Goal: Use online tool/utility: Utilize a website feature to perform a specific function

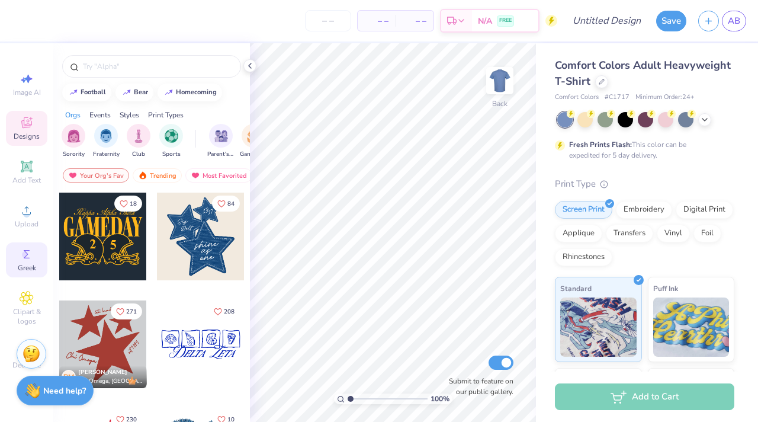
click at [28, 263] on span "Greek" at bounding box center [27, 267] width 18 height 9
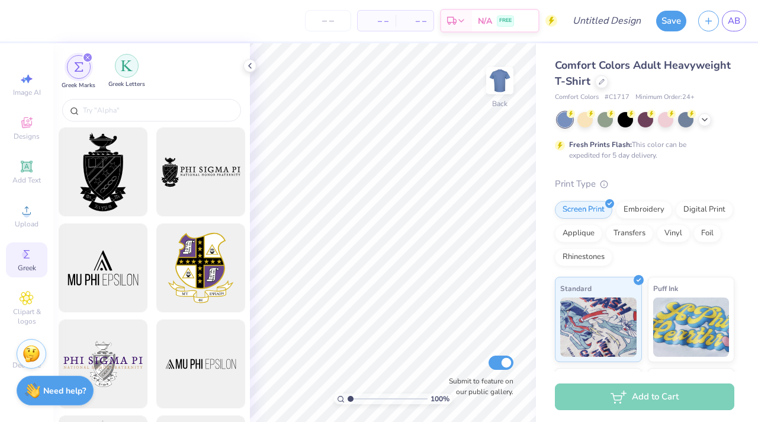
click at [126, 69] on img "filter for Greek Letters" at bounding box center [127, 66] width 12 height 12
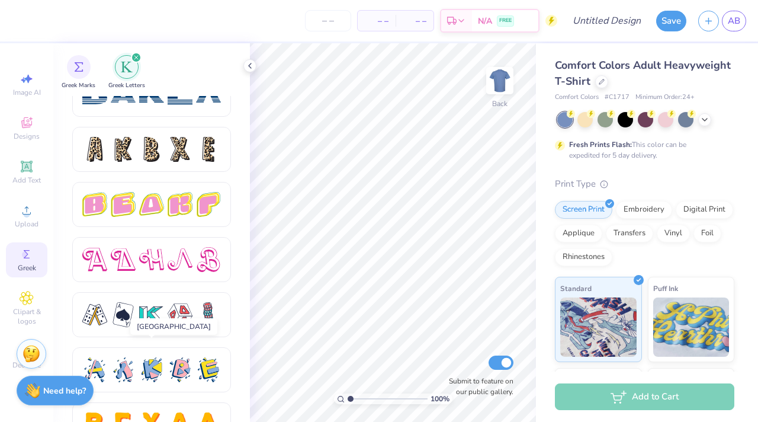
scroll to position [2042, 0]
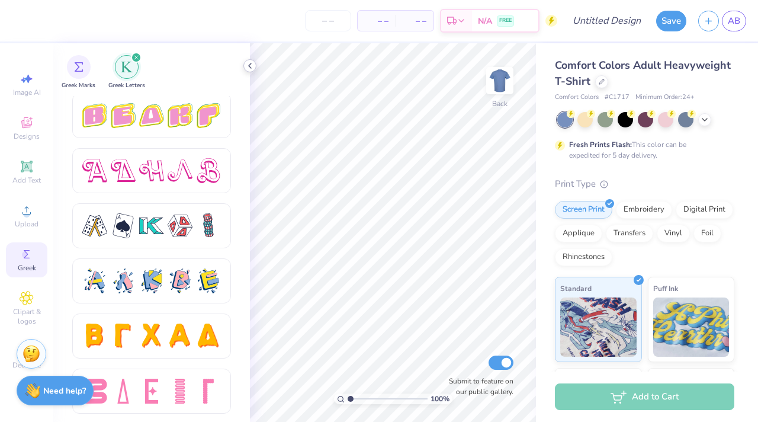
click at [249, 65] on icon at bounding box center [249, 65] width 9 height 9
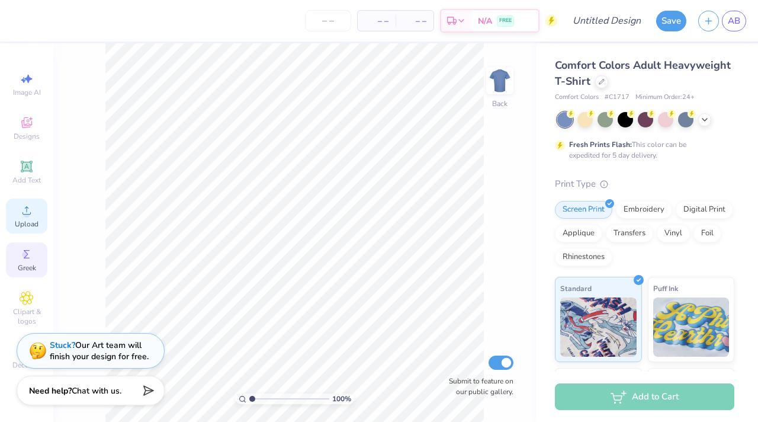
click at [30, 226] on span "Upload" at bounding box center [27, 223] width 24 height 9
click at [605, 83] on icon at bounding box center [602, 81] width 6 height 6
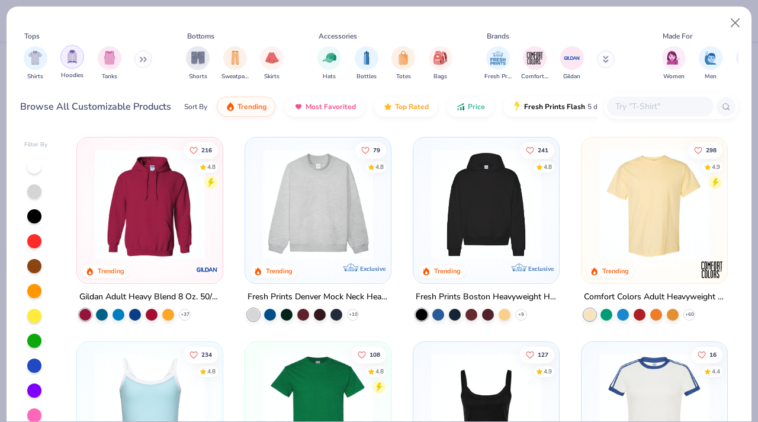
click at [76, 65] on div "filter for Hoodies" at bounding box center [72, 57] width 24 height 24
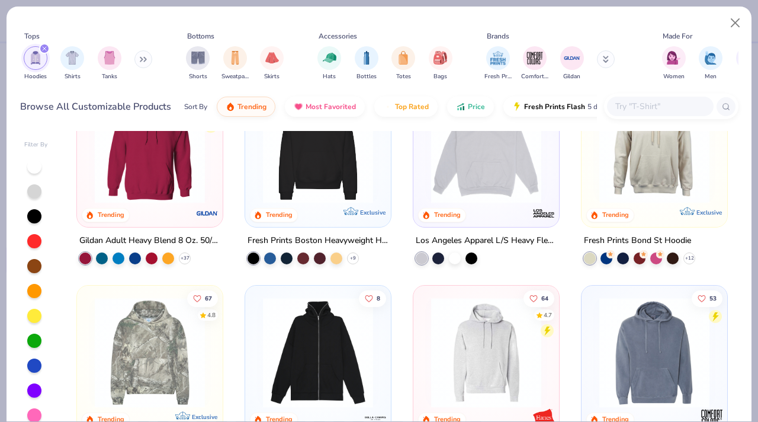
scroll to position [53, 0]
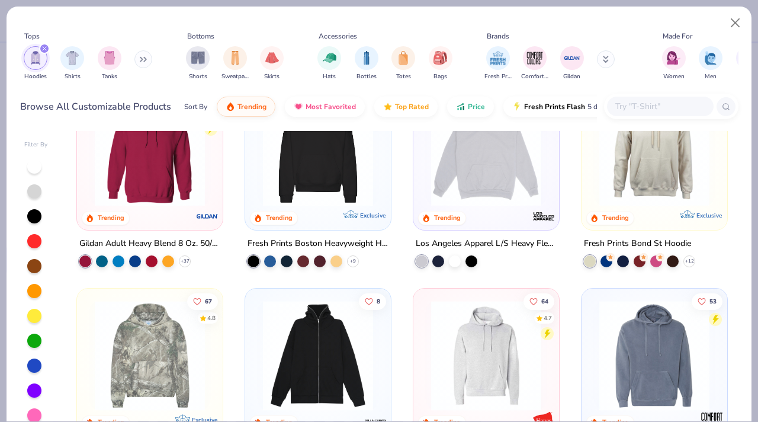
click at [325, 184] on img at bounding box center [318, 151] width 122 height 110
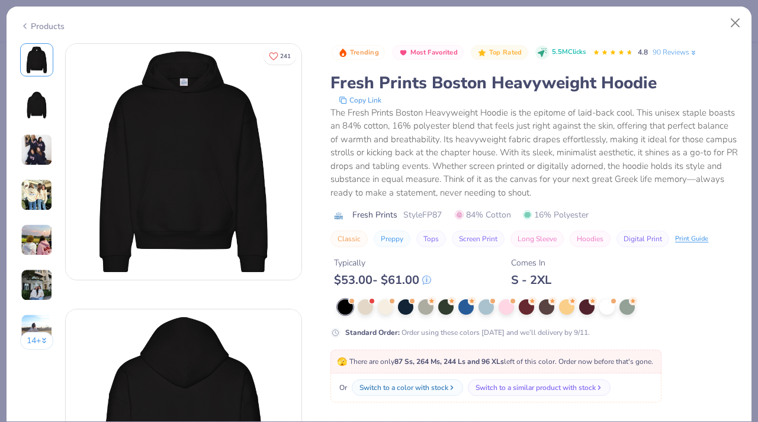
click at [31, 100] on img at bounding box center [37, 105] width 28 height 28
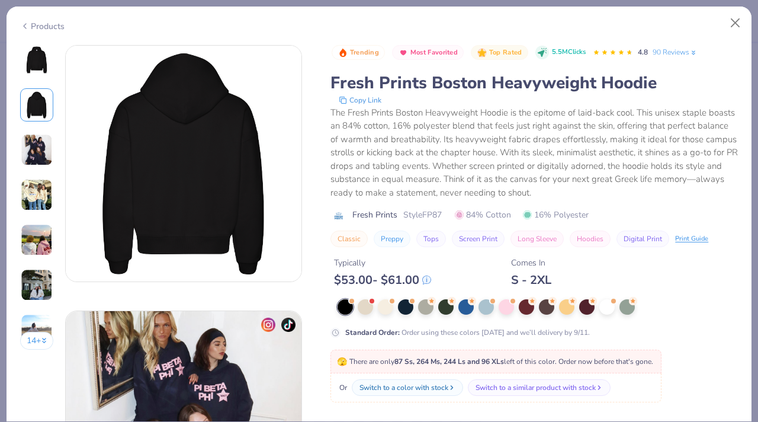
scroll to position [265, 0]
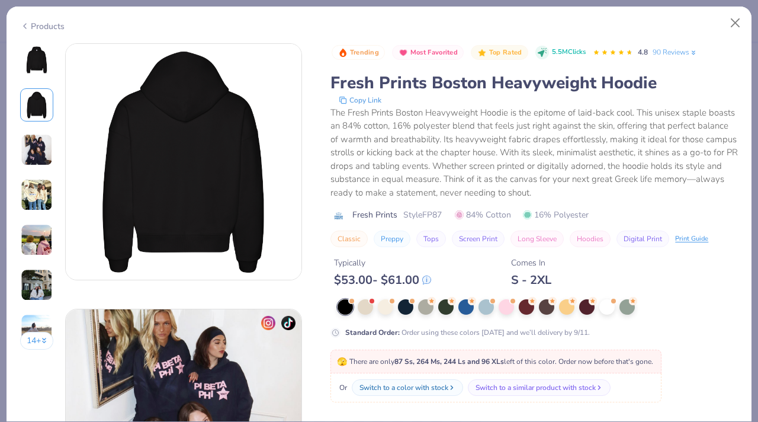
click at [31, 174] on div "14 +" at bounding box center [37, 200] width 34 height 315
click at [31, 205] on img at bounding box center [37, 195] width 32 height 32
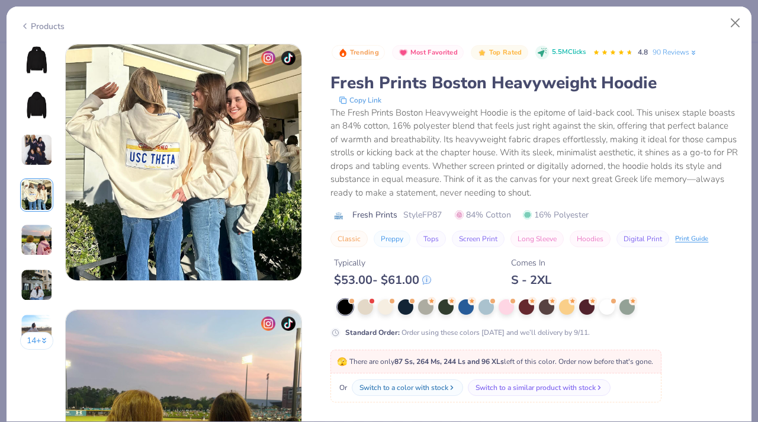
scroll to position [796, 0]
click at [31, 239] on img at bounding box center [37, 240] width 32 height 32
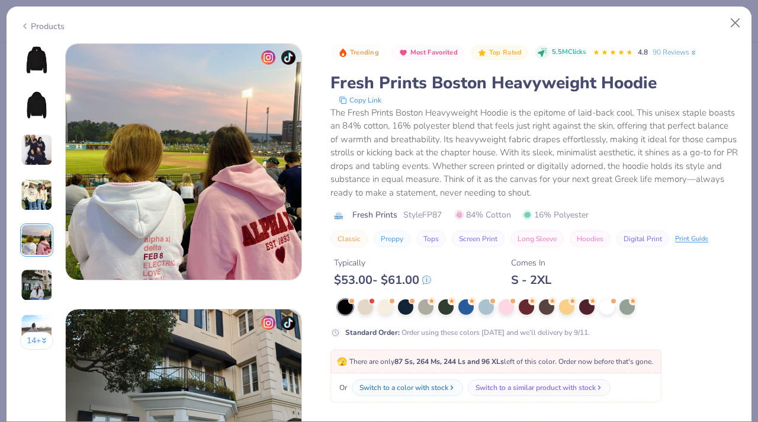
click at [33, 271] on img at bounding box center [37, 285] width 32 height 32
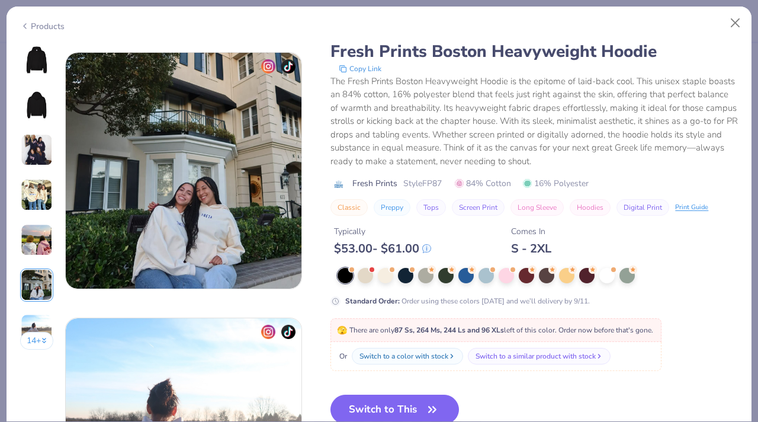
scroll to position [1327, 0]
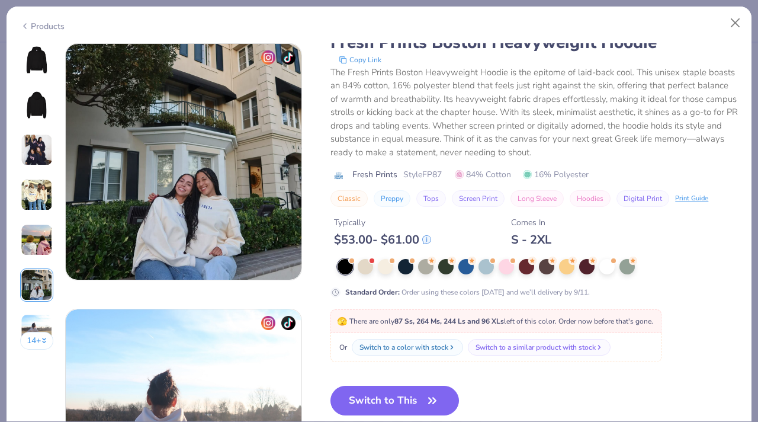
click at [45, 68] on img at bounding box center [37, 60] width 28 height 28
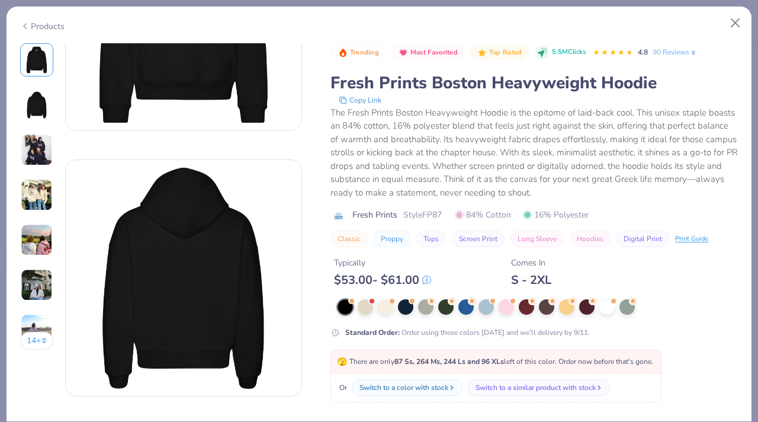
scroll to position [153, 0]
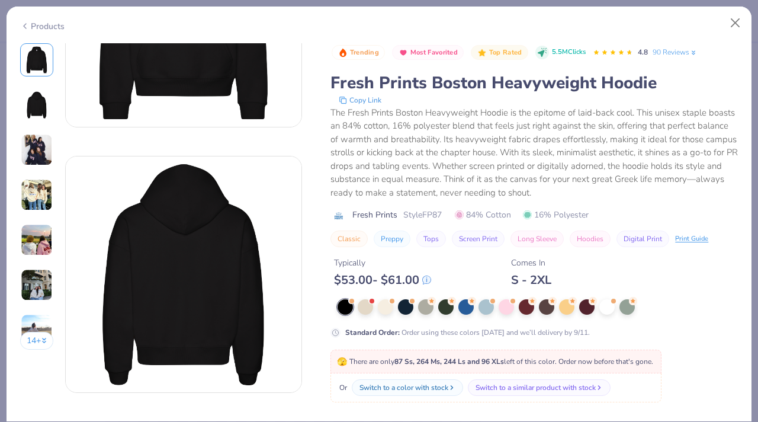
click at [472, 264] on div "Typically $ 53.00 - $ 61.00 Comes In S - 2XL" at bounding box center [535, 267] width 408 height 40
click at [369, 303] on div at bounding box center [365, 305] width 15 height 15
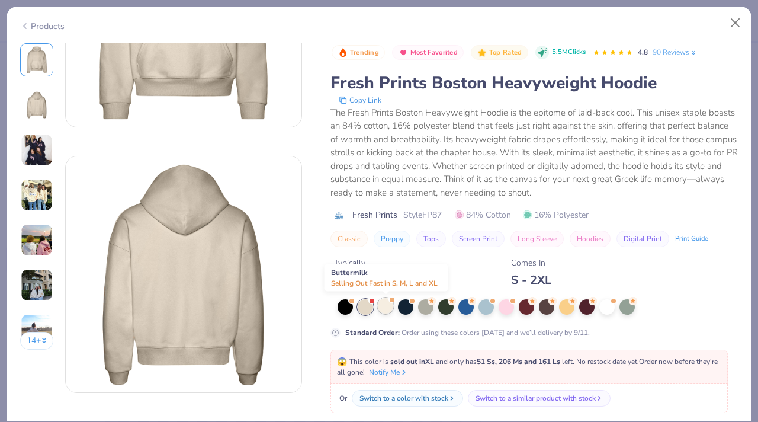
click at [386, 307] on div at bounding box center [385, 305] width 15 height 15
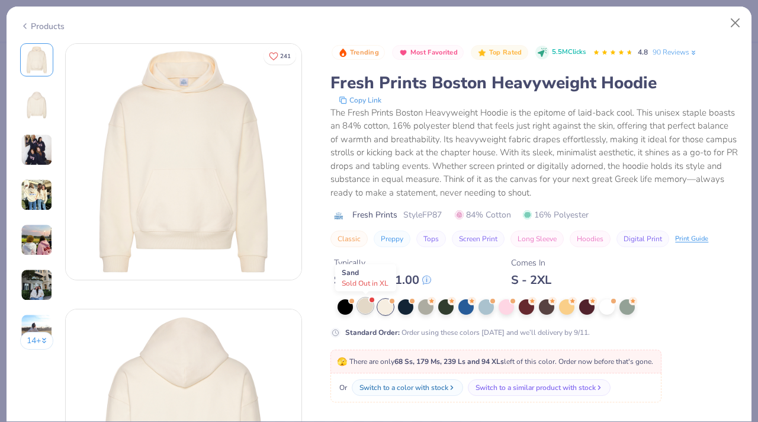
click at [369, 308] on div at bounding box center [365, 305] width 15 height 15
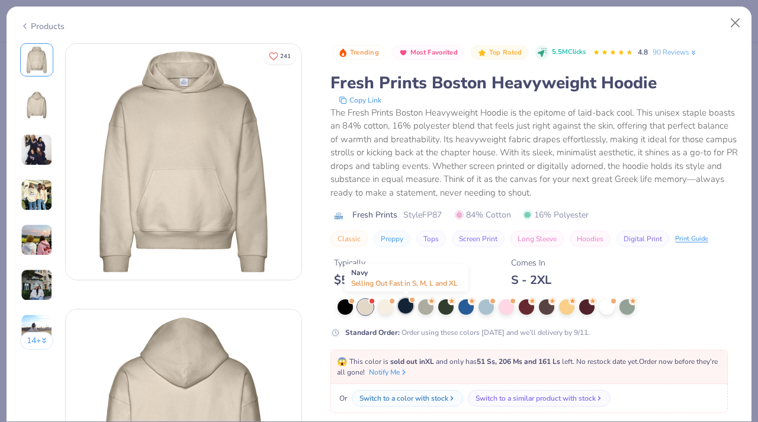
click at [411, 309] on div at bounding box center [405, 305] width 15 height 15
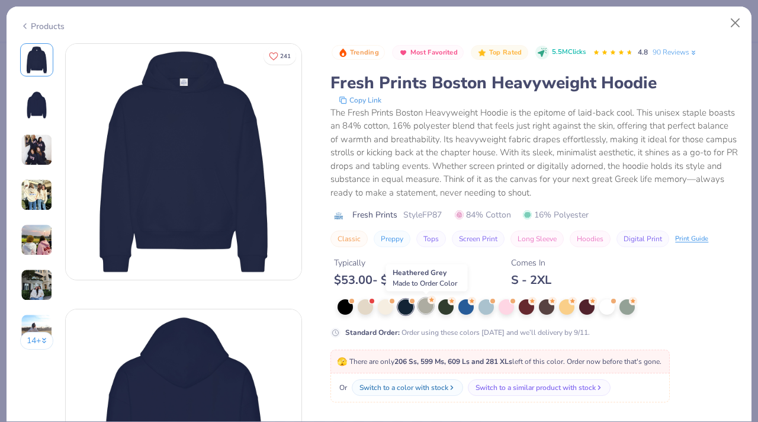
click at [424, 311] on div at bounding box center [425, 305] width 15 height 15
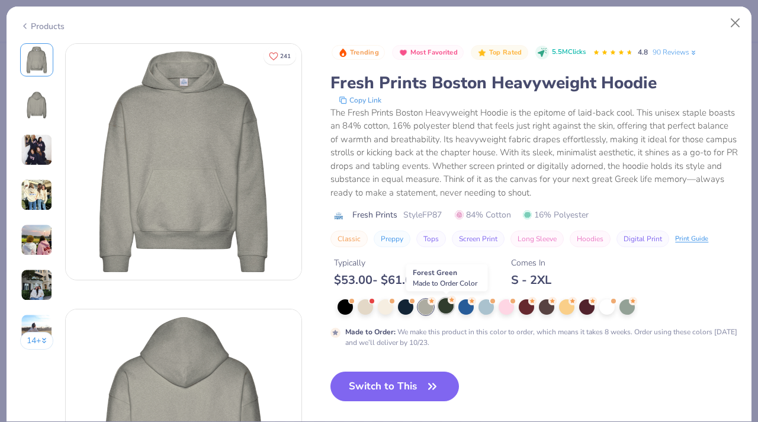
click at [449, 309] on div at bounding box center [445, 305] width 15 height 15
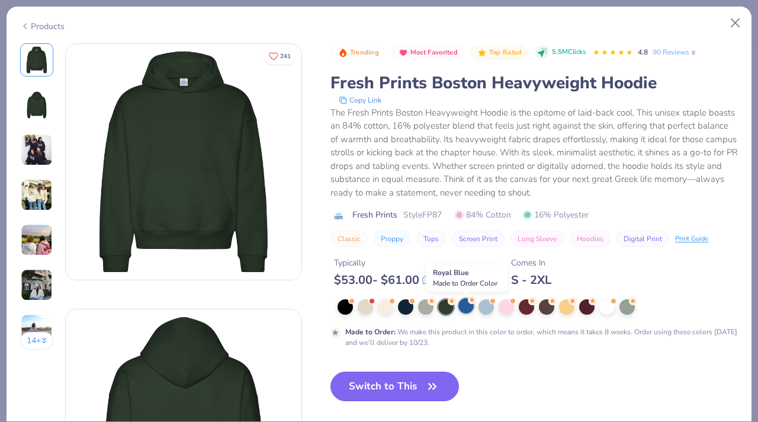
click at [466, 306] on div at bounding box center [466, 305] width 15 height 15
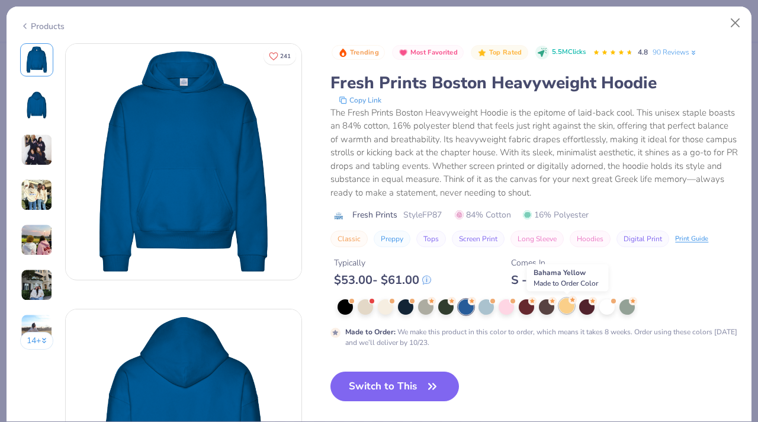
click at [568, 309] on div at bounding box center [566, 305] width 15 height 15
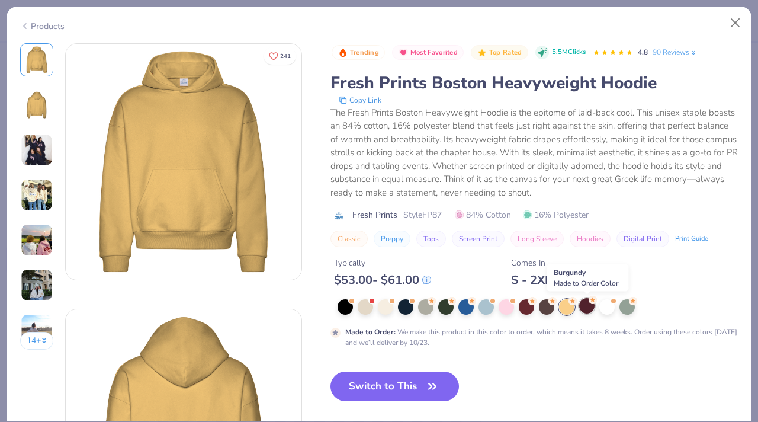
click at [585, 311] on div at bounding box center [586, 305] width 15 height 15
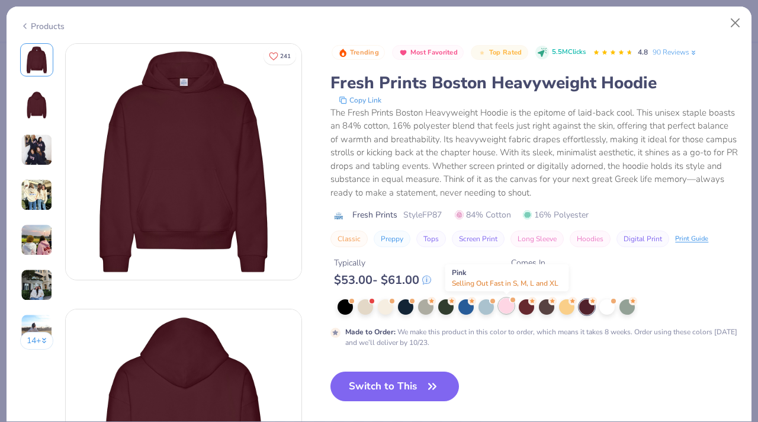
click at [509, 309] on div at bounding box center [506, 305] width 15 height 15
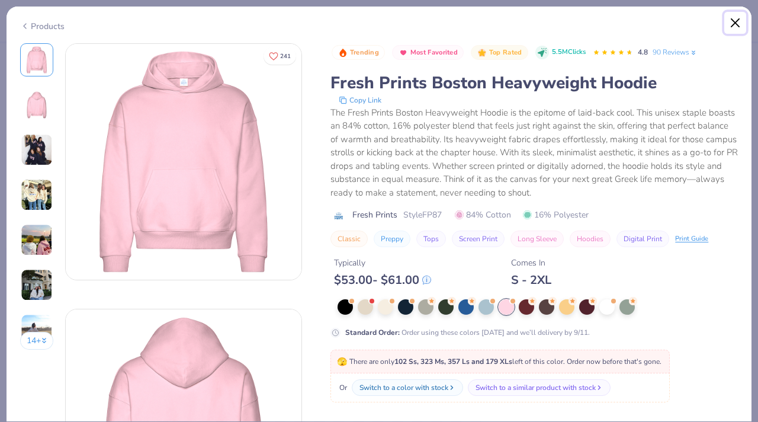
click at [735, 27] on button "Close" at bounding box center [736, 23] width 23 height 23
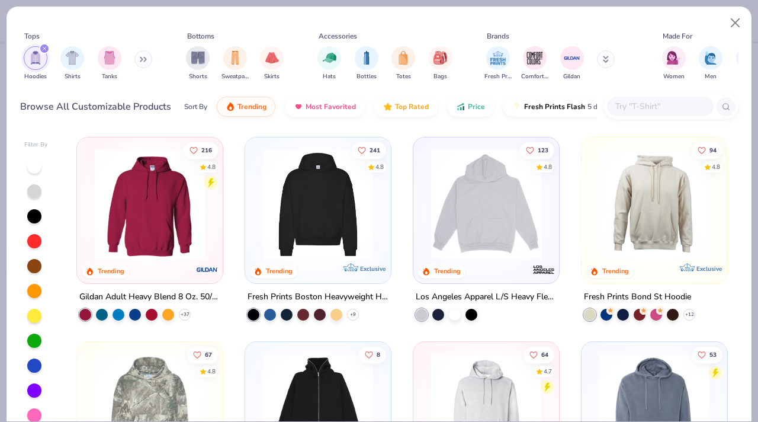
click at [509, 216] on img at bounding box center [486, 204] width 122 height 110
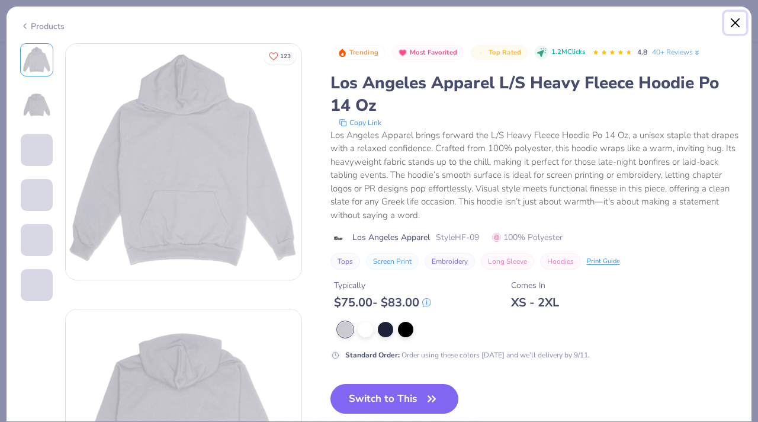
click at [738, 24] on button "Close" at bounding box center [736, 23] width 23 height 23
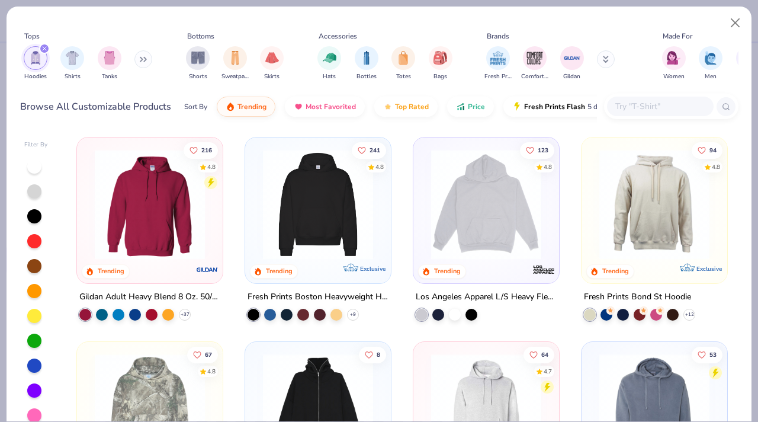
click at [344, 232] on img at bounding box center [318, 204] width 122 height 110
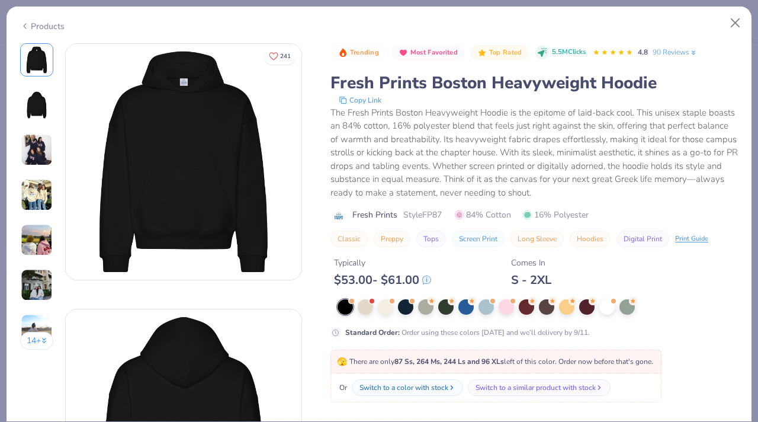
click at [40, 294] on img at bounding box center [37, 285] width 32 height 32
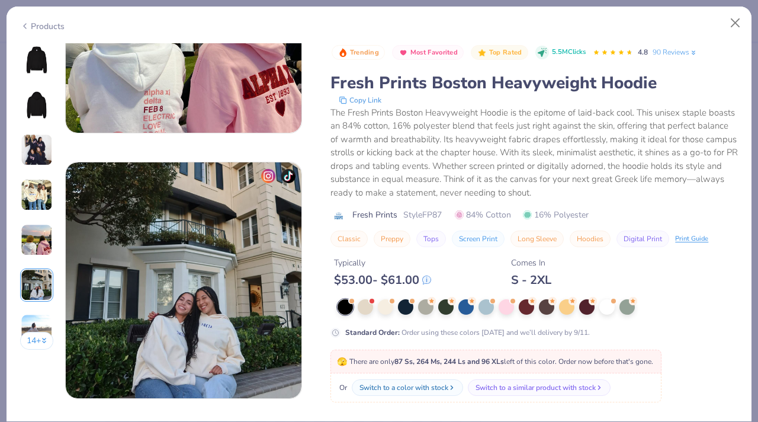
scroll to position [1032, 0]
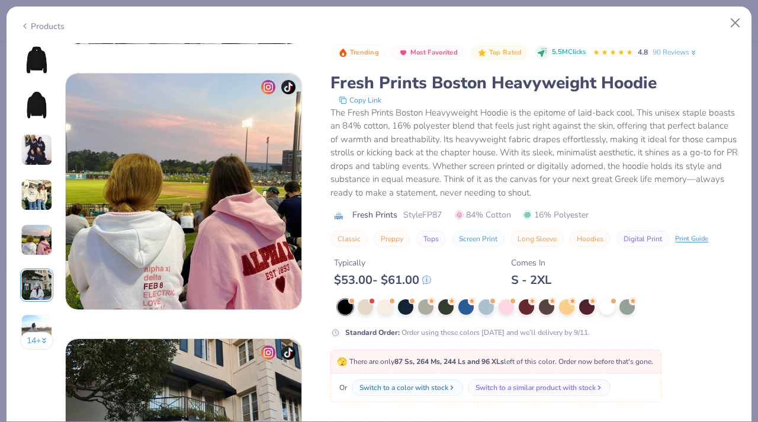
click at [40, 162] on img at bounding box center [37, 150] width 32 height 32
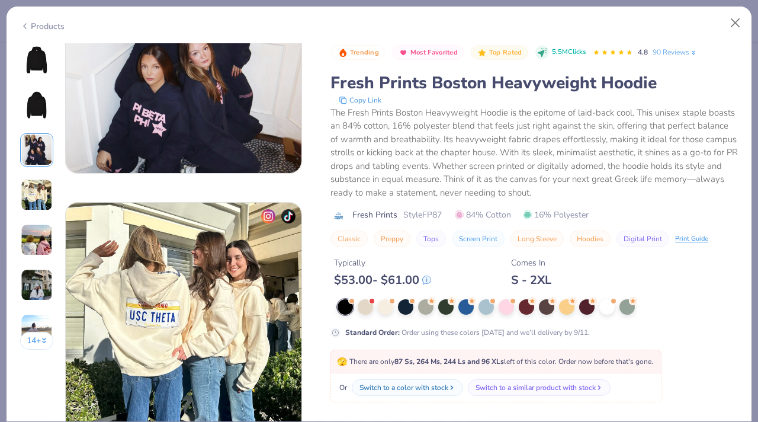
scroll to position [531, 0]
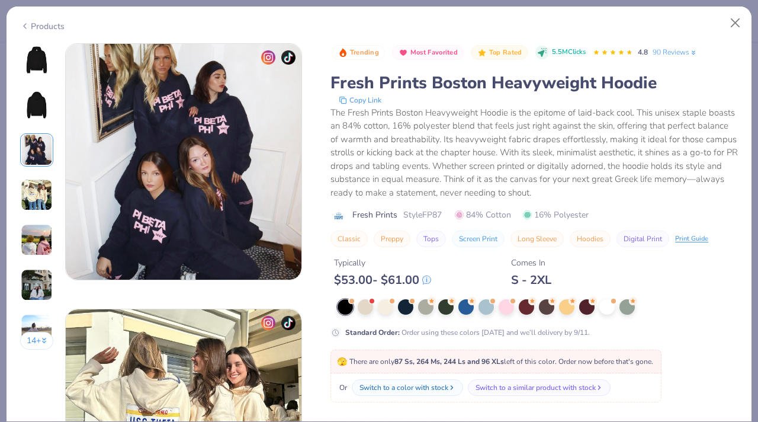
click at [44, 76] on div at bounding box center [36, 59] width 33 height 33
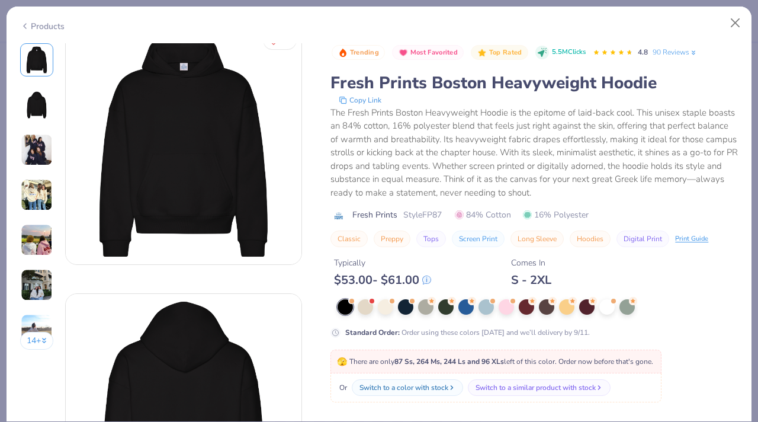
scroll to position [0, 0]
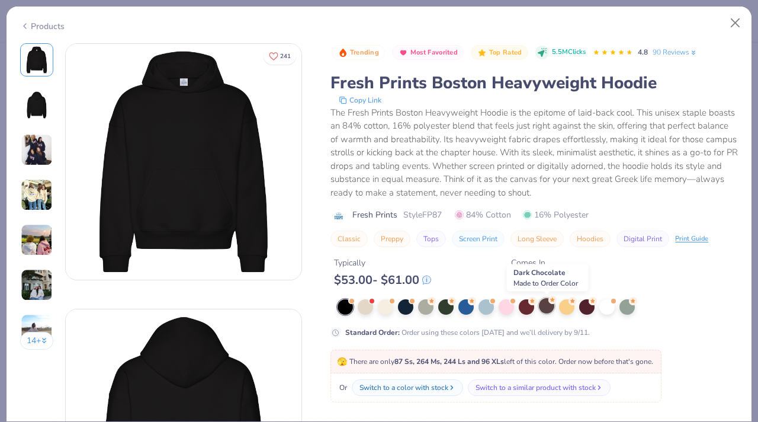
click at [545, 309] on div at bounding box center [546, 305] width 15 height 15
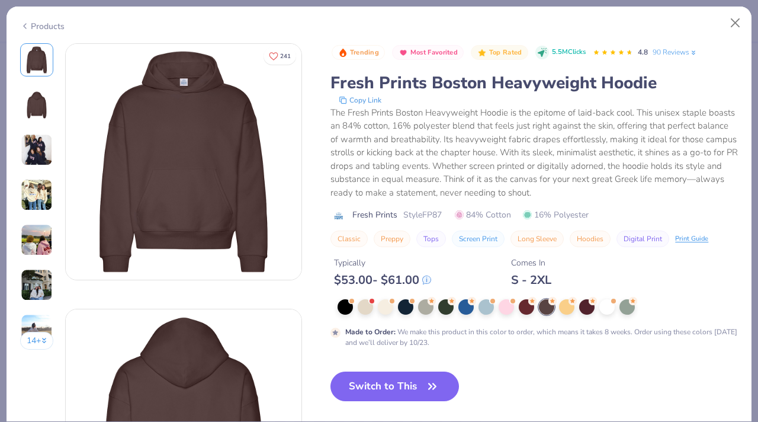
click at [46, 107] on img at bounding box center [37, 105] width 28 height 28
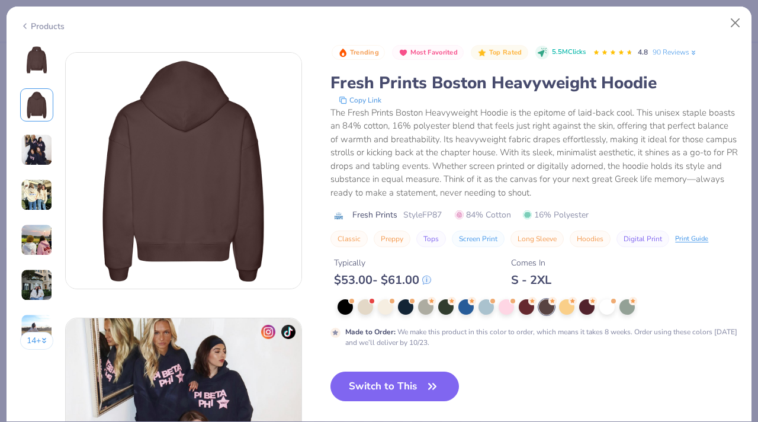
scroll to position [265, 0]
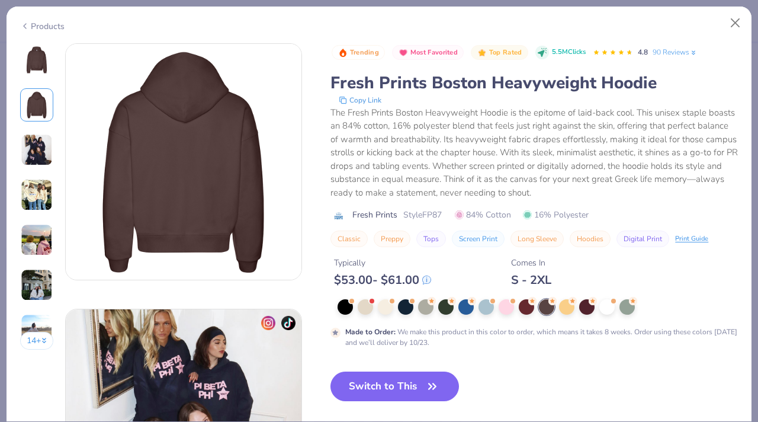
click at [34, 72] on img at bounding box center [37, 60] width 28 height 28
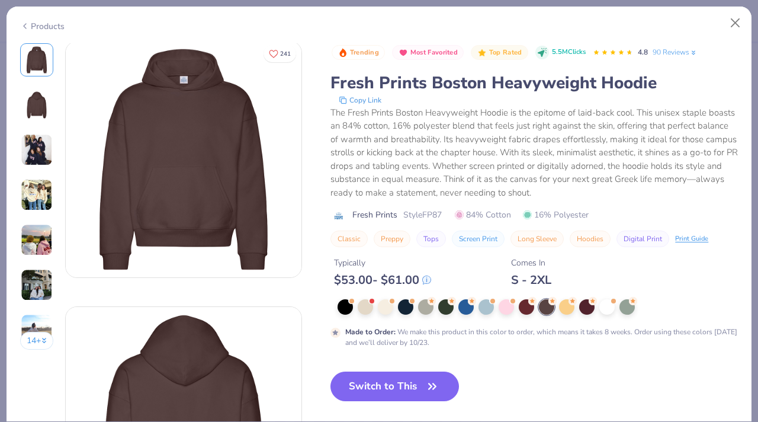
scroll to position [0, 0]
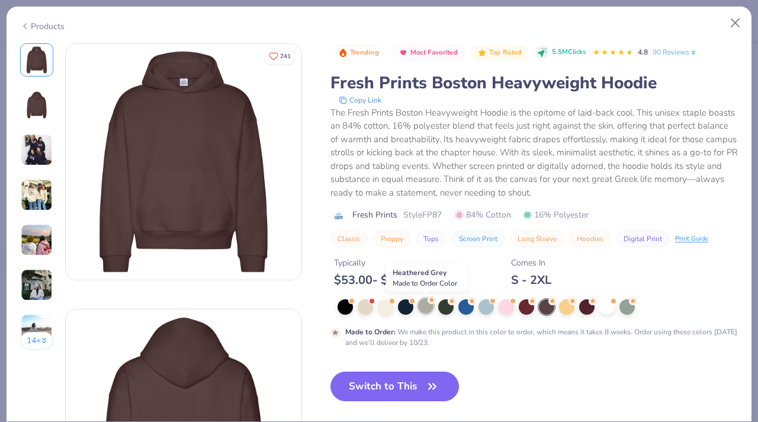
click at [425, 312] on div at bounding box center [425, 305] width 15 height 15
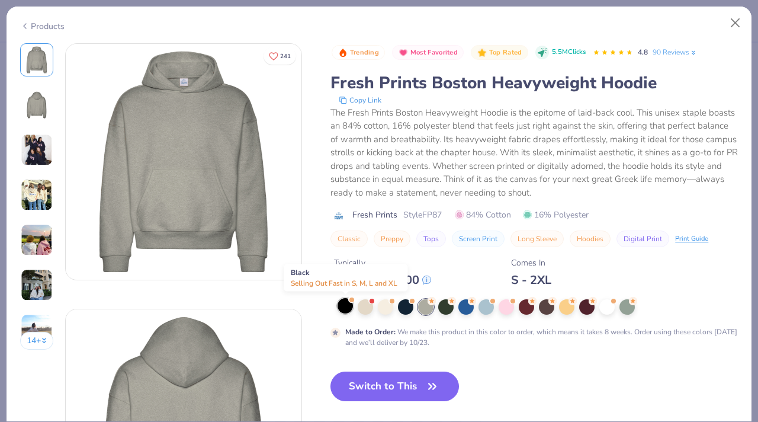
click at [347, 307] on div at bounding box center [345, 305] width 15 height 15
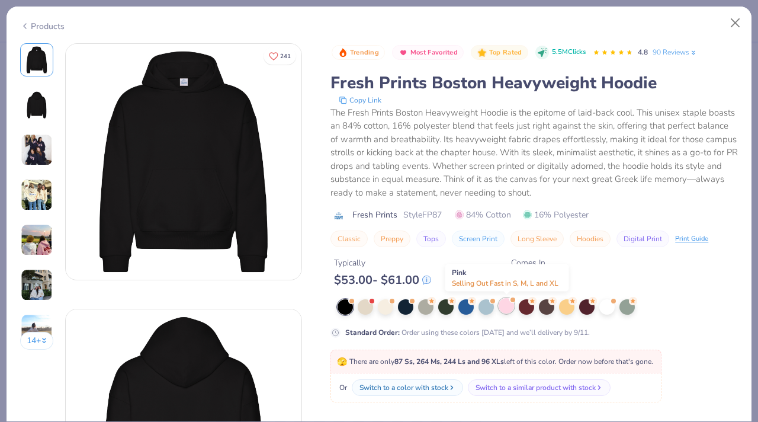
click at [511, 305] on div at bounding box center [506, 305] width 15 height 15
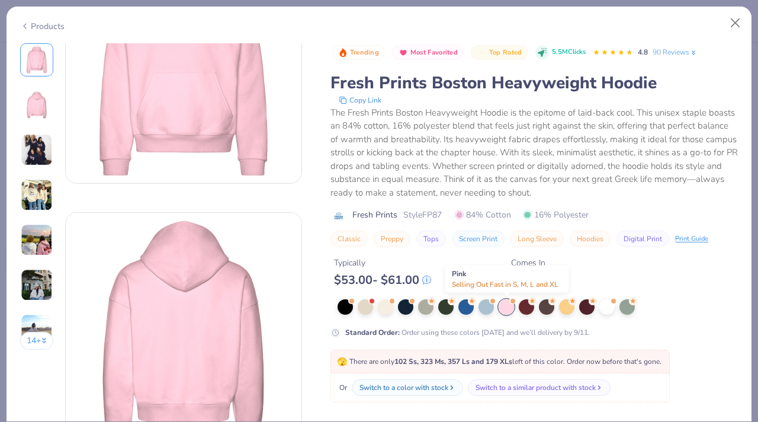
scroll to position [110, 0]
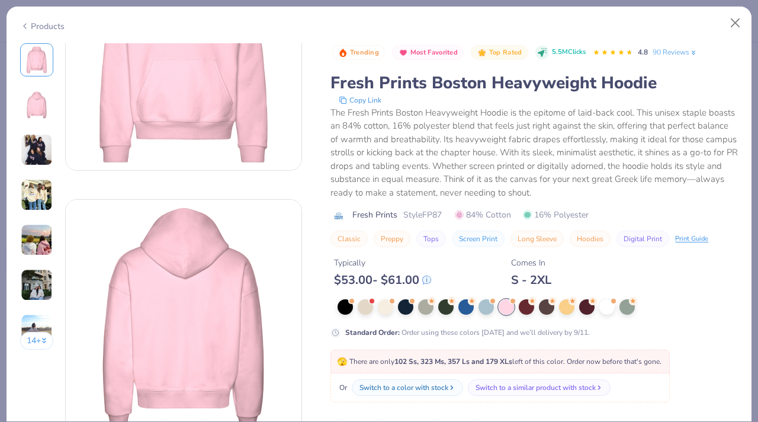
click at [547, 194] on div "The Fresh Prints Boston Heavyweight Hoodie is the epitome of laid-back cool. Th…" at bounding box center [535, 153] width 408 height 94
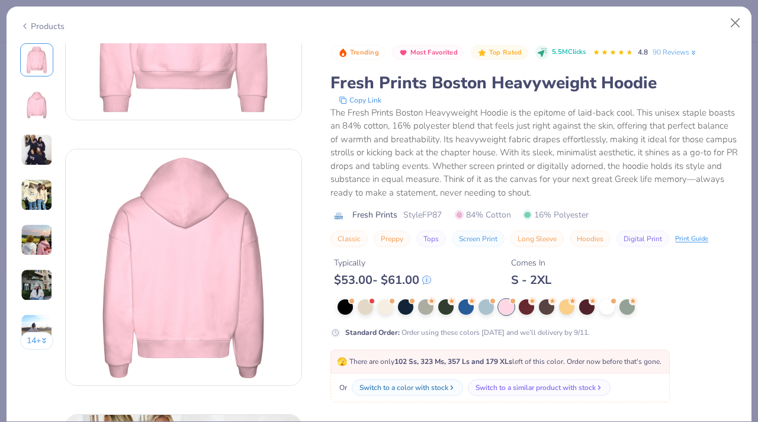
scroll to position [240, 0]
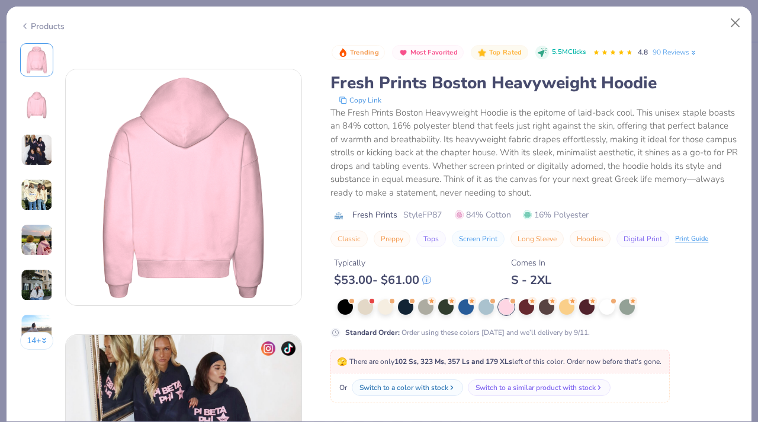
click at [643, 332] on div "Standard Order : Order using these colors [DATE] and we’ll delivery by 9/11." at bounding box center [535, 331] width 408 height 11
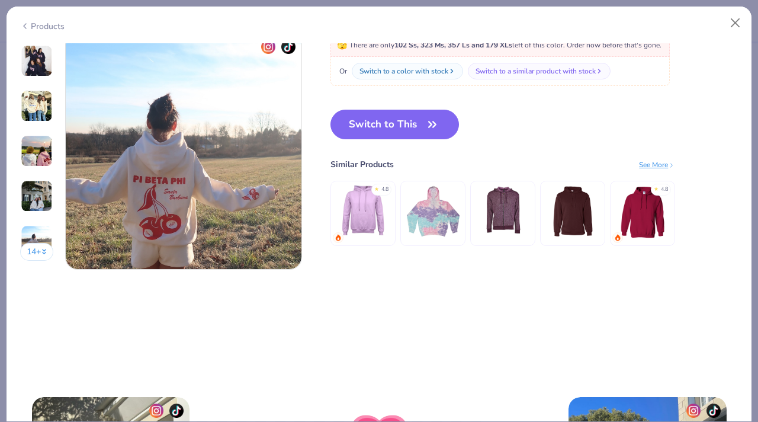
scroll to position [1603, 0]
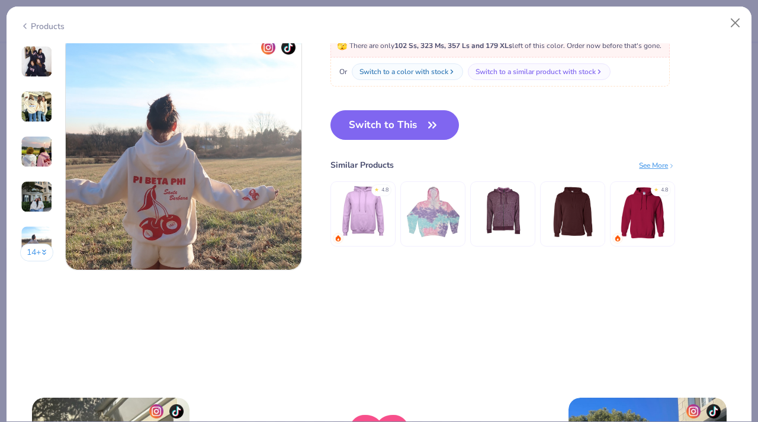
click at [439, 117] on icon "button" at bounding box center [432, 125] width 17 height 17
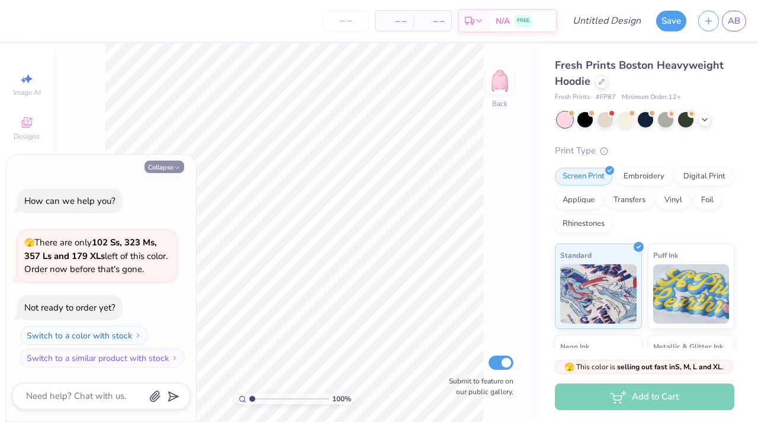
click at [174, 166] on icon "button" at bounding box center [177, 167] width 7 height 7
type textarea "x"
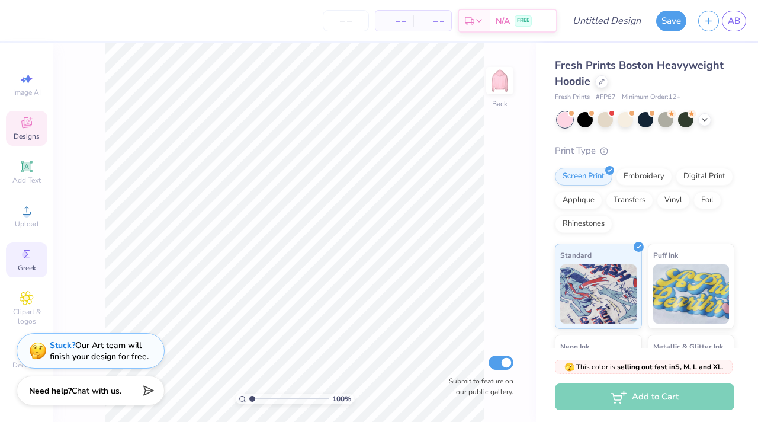
click at [27, 129] on icon at bounding box center [27, 123] width 14 height 14
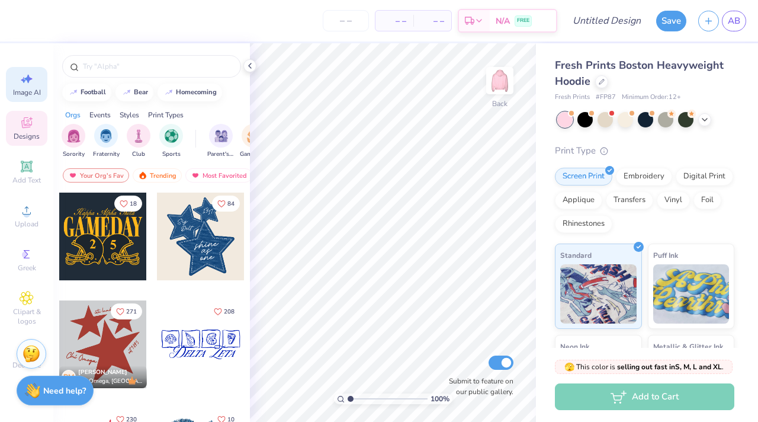
click at [31, 95] on span "Image AI" at bounding box center [27, 92] width 28 height 9
select select "4"
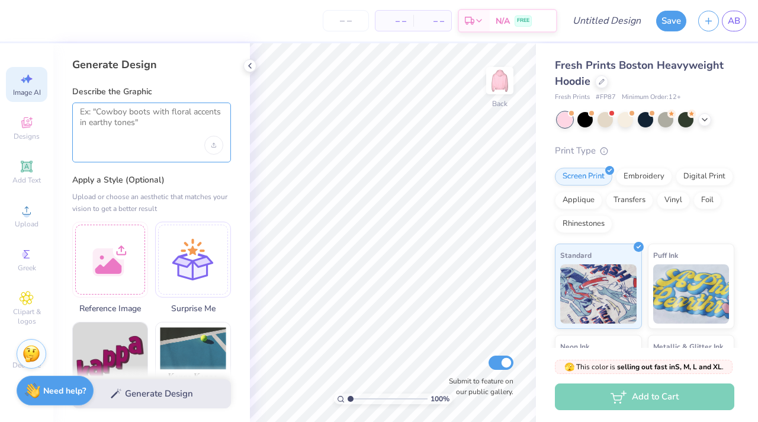
click at [127, 118] on textarea at bounding box center [151, 122] width 143 height 30
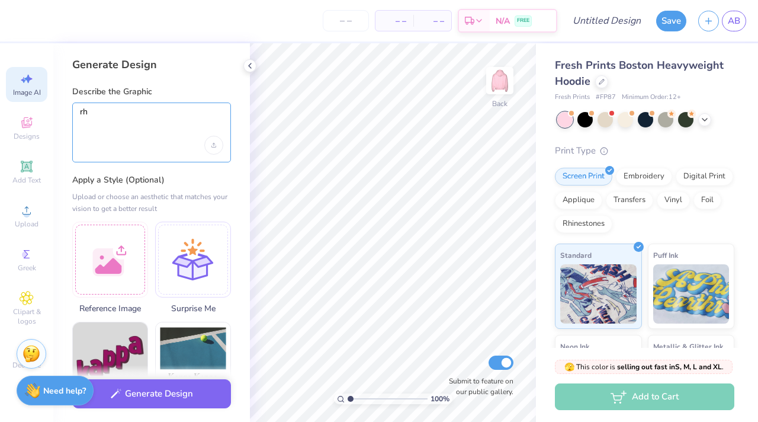
type textarea "r"
click at [126, 115] on textarea ""rho psi" in varsity letters wit" at bounding box center [151, 122] width 143 height 30
click at [124, 114] on textarea ""rho psi" in varsity letters wit" at bounding box center [151, 122] width 143 height 30
click at [214, 111] on textarea ""rho psi" in white varsity letters wit" at bounding box center [151, 122] width 143 height 30
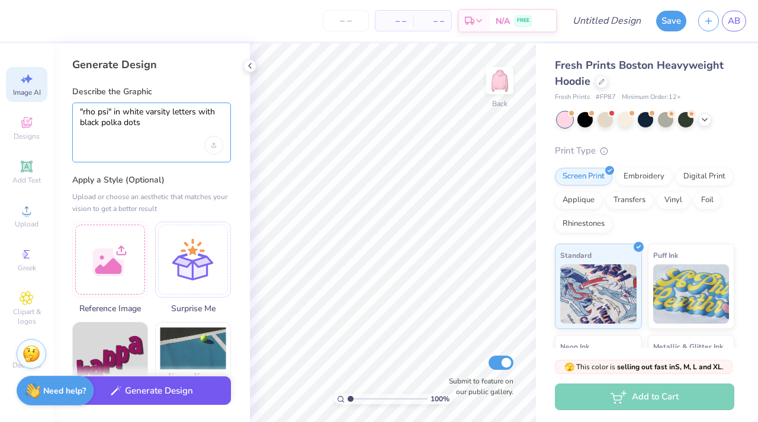
type textarea ""rho psi" in white varsity letters with black polka dots"
click at [171, 390] on button "Generate Design" at bounding box center [151, 390] width 159 height 29
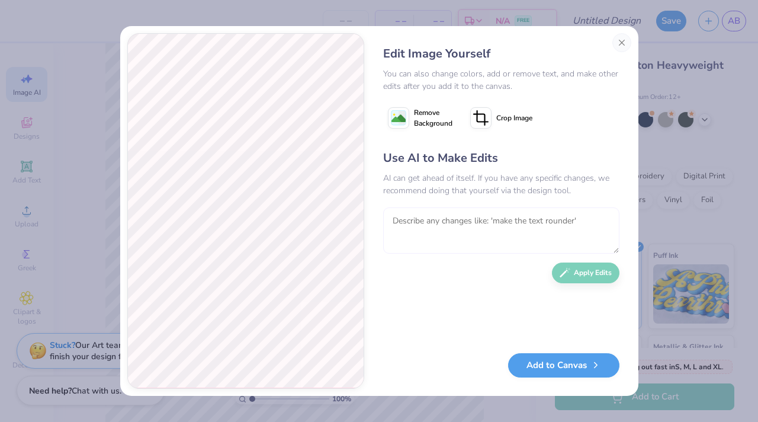
click at [499, 221] on textarea at bounding box center [501, 230] width 236 height 46
type textarea "make the text next to each other instead of on top of o"
click at [469, 219] on textarea "make the text next to each other instead of on top of o" at bounding box center [501, 230] width 236 height 46
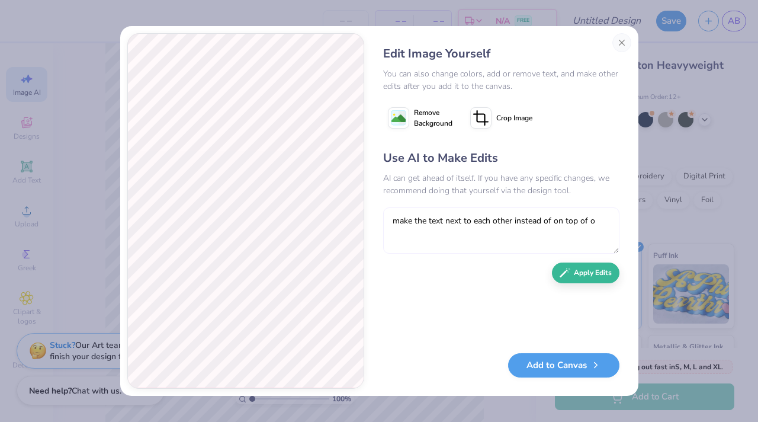
click at [469, 219] on textarea "make the text next to each other instead of on top of o" at bounding box center [501, 230] width 236 height 46
type textarea "make the words all one one line and get rid of the orange"
click at [584, 271] on button "Apply Edits" at bounding box center [586, 269] width 68 height 21
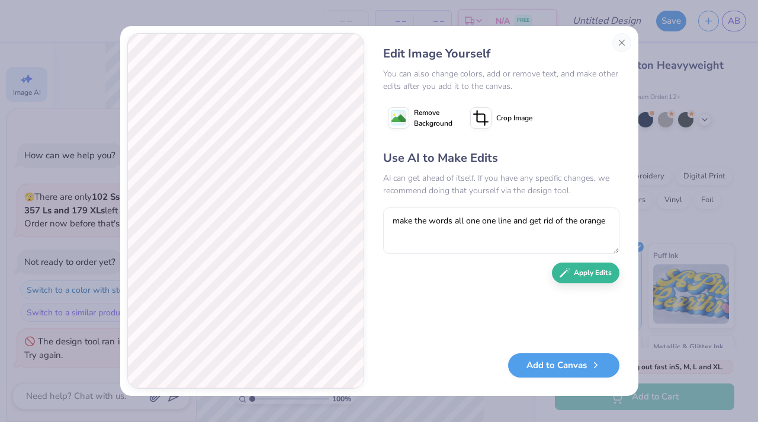
type textarea "x"
